Goal: Task Accomplishment & Management: Manage account settings

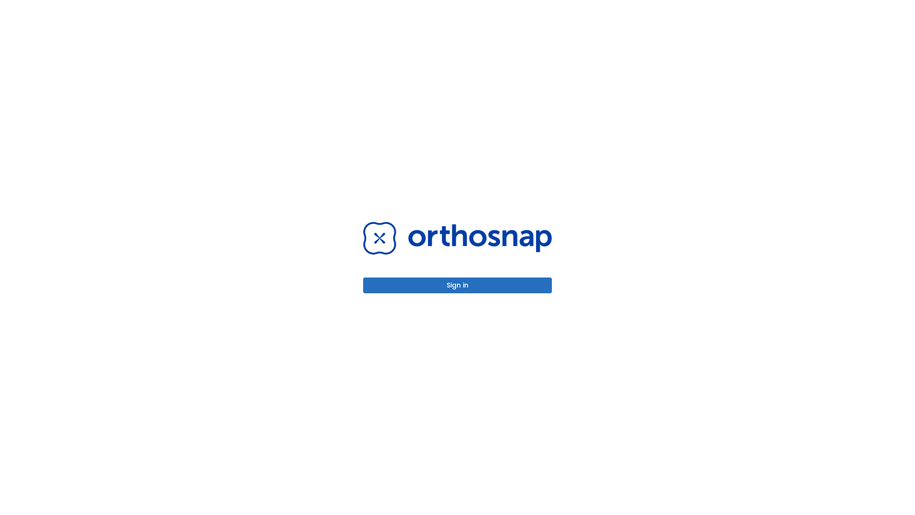
click at [458, 285] on button "Sign in" at bounding box center [457, 285] width 189 height 16
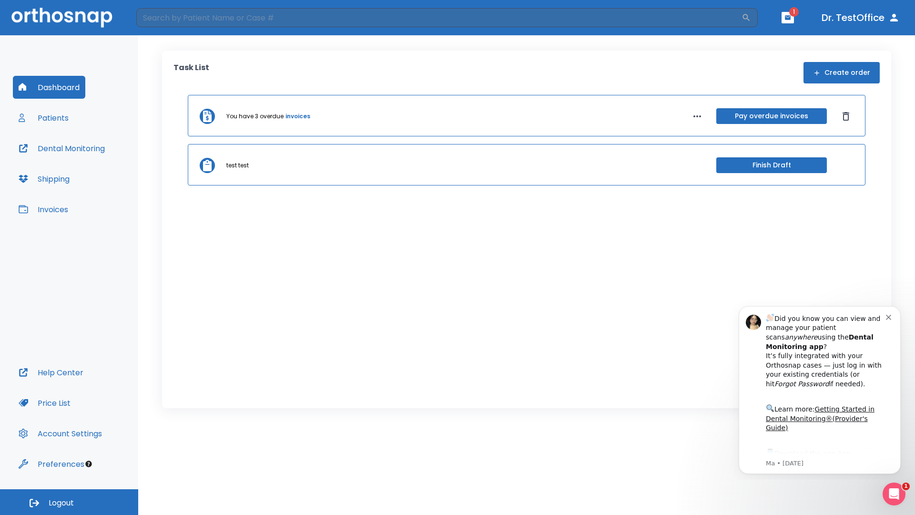
click at [69, 502] on span "Logout" at bounding box center [61, 503] width 25 height 10
